Goal: Check status

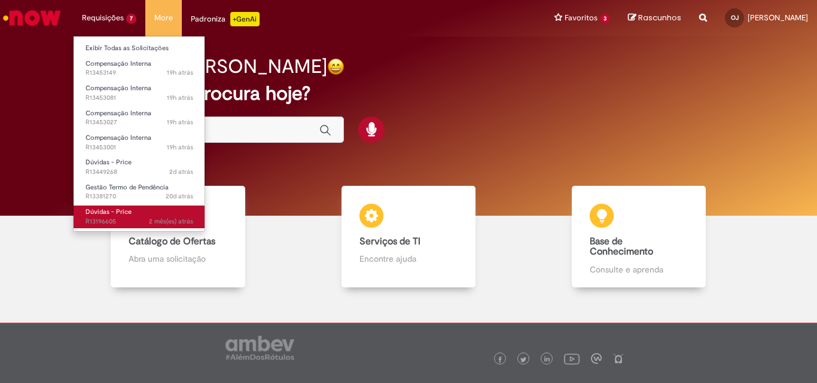
click at [126, 213] on span "Dúvidas - Price" at bounding box center [108, 211] width 46 height 9
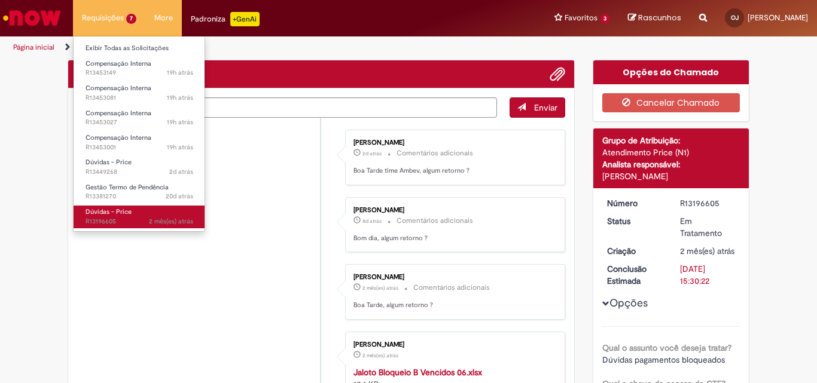
click at [117, 211] on span "Dúvidas - Price" at bounding box center [108, 211] width 46 height 9
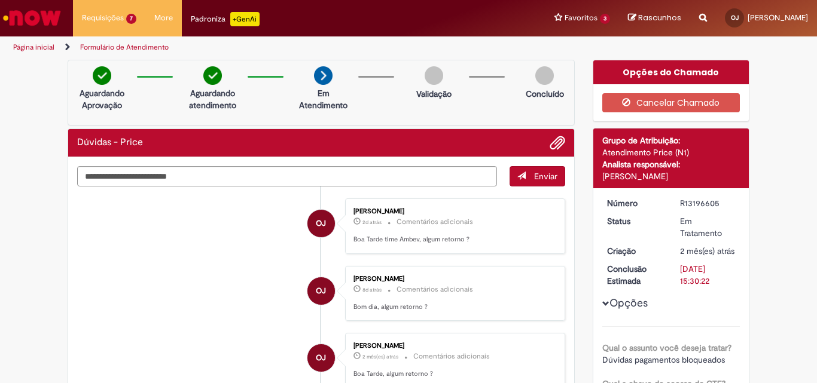
click at [247, 109] on div "Aguardando Aprovação Aguardando atendimento Em Atendimento Em Atendimento Valid…" at bounding box center [321, 93] width 507 height 66
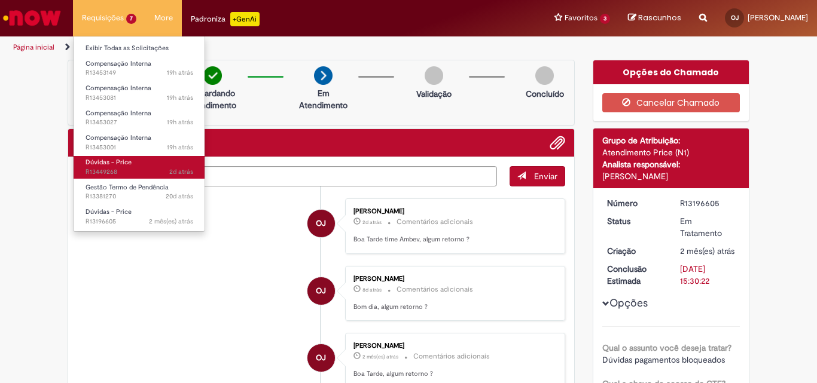
click at [117, 164] on span "Dúvidas - Price" at bounding box center [108, 162] width 46 height 9
click at [116, 164] on span "Dúvidas - Price" at bounding box center [108, 162] width 46 height 9
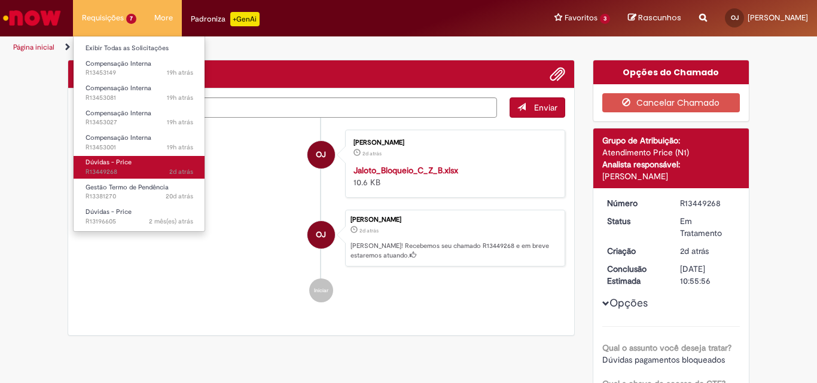
click at [116, 164] on span "Dúvidas - Price" at bounding box center [108, 162] width 46 height 9
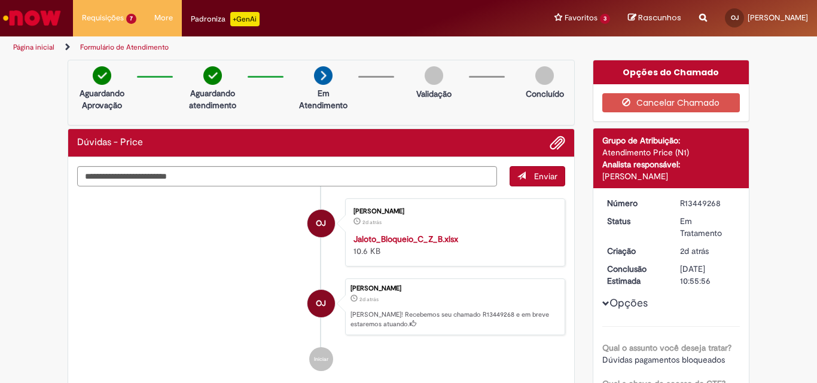
drag, startPoint x: 674, startPoint y: 204, endPoint x: 715, endPoint y: 200, distance: 42.0
click at [715, 200] on dd "R13449268" at bounding box center [708, 203] width 74 height 12
copy div "R13449268"
